Goal: Task Accomplishment & Management: Manage account settings

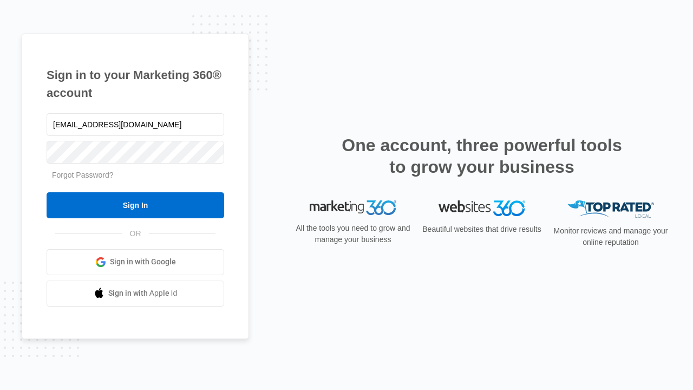
type input "[EMAIL_ADDRESS][DOMAIN_NAME]"
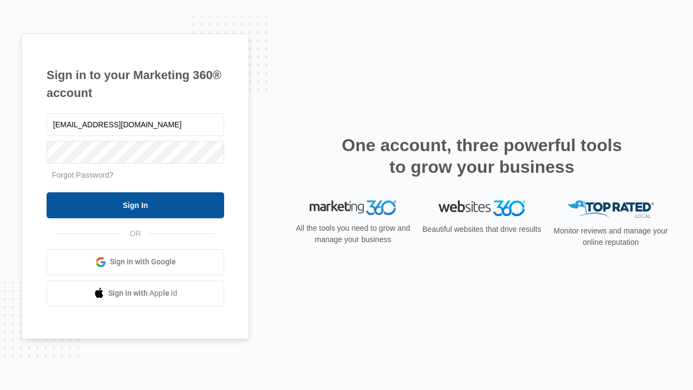
click at [135, 205] on input "Sign In" at bounding box center [136, 205] width 178 height 26
